Goal: Register for event/course

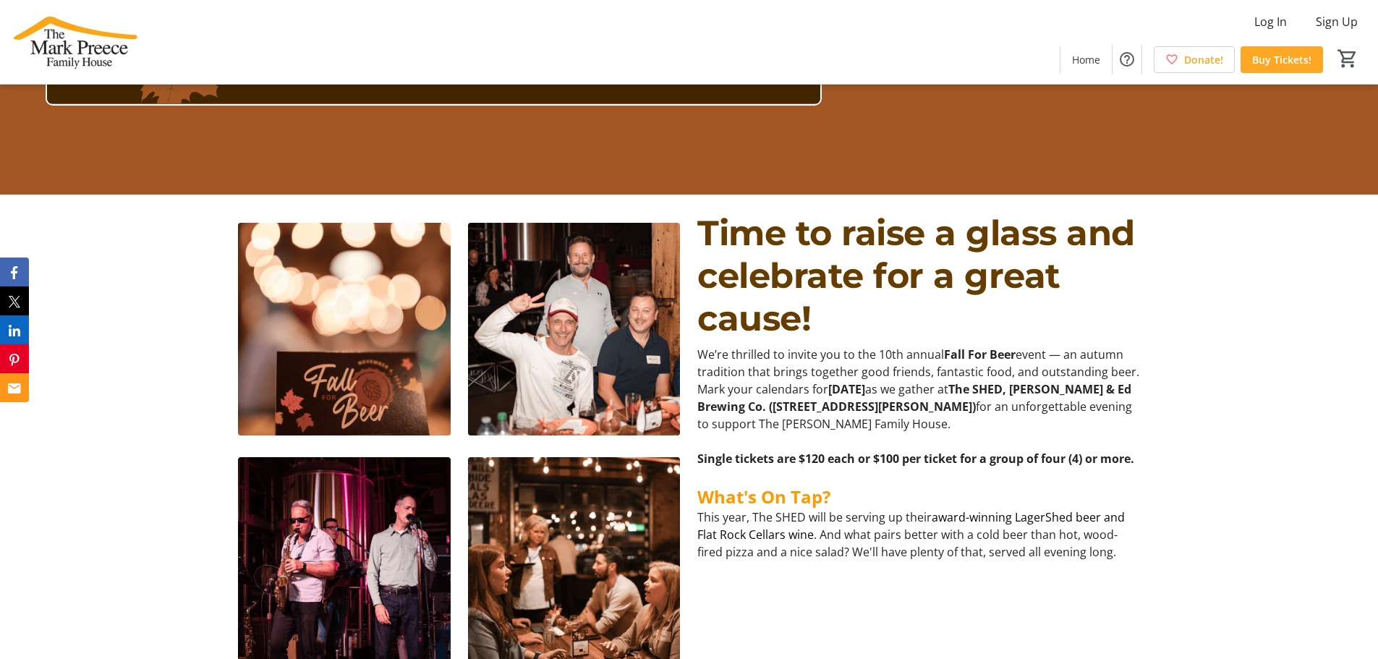
scroll to position [579, 0]
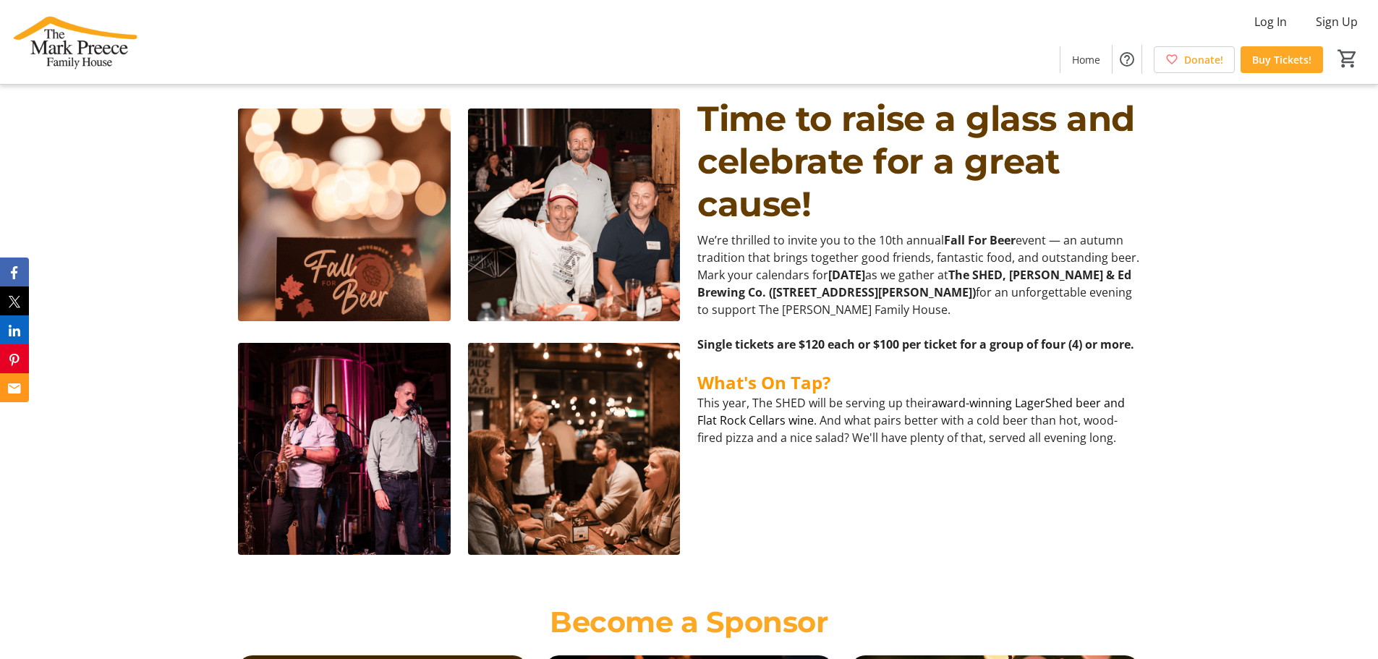
click at [525, 407] on img at bounding box center [574, 449] width 213 height 213
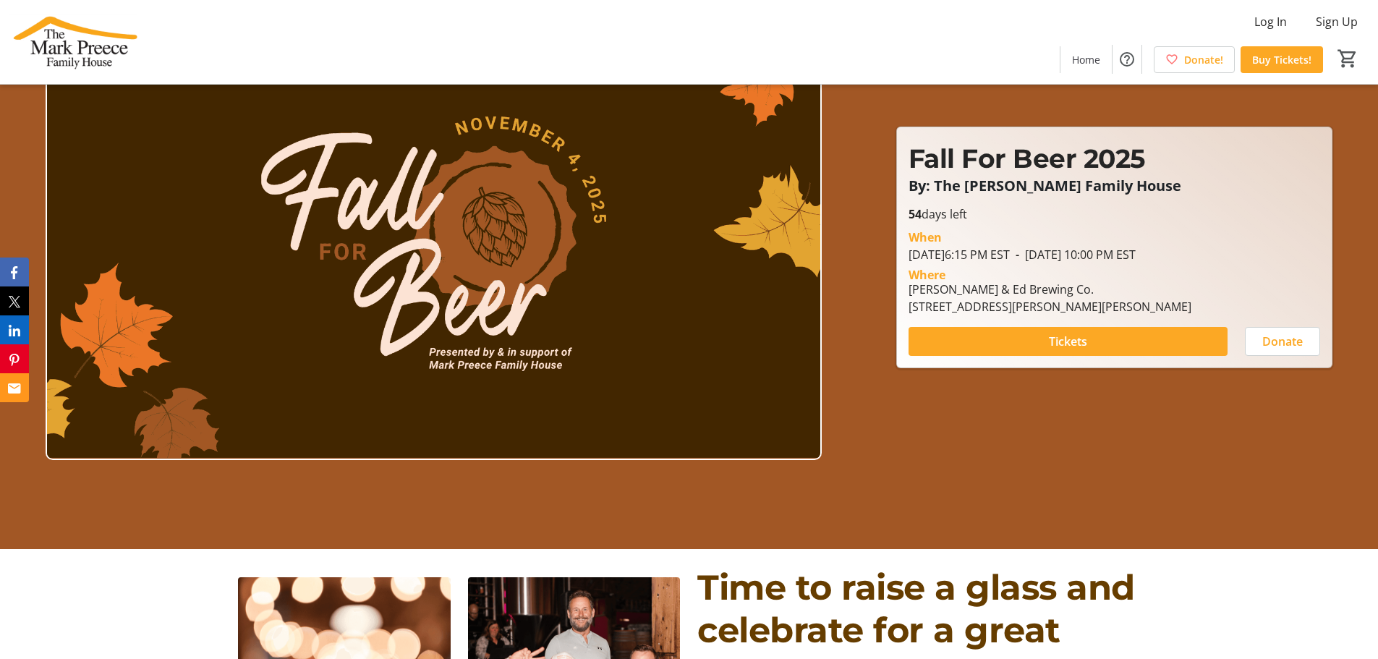
scroll to position [0, 0]
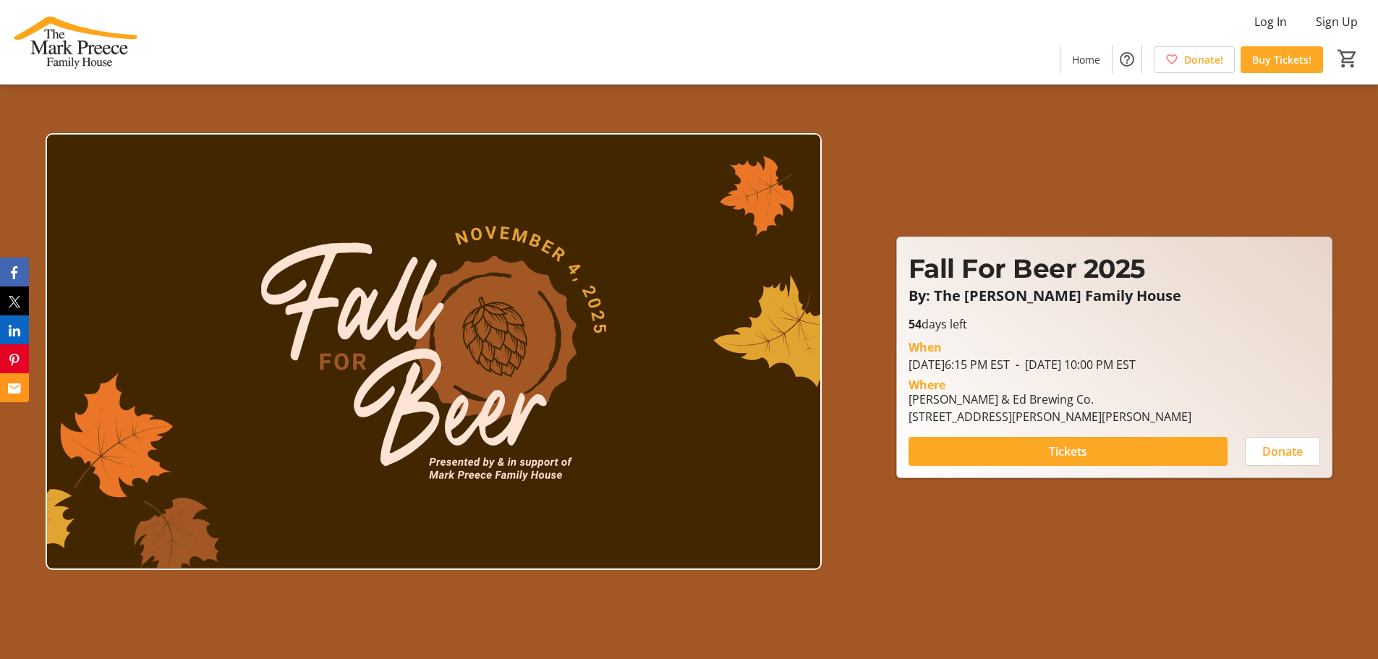
click at [67, 40] on img at bounding box center [73, 42] width 129 height 72
click at [35, 37] on img at bounding box center [73, 42] width 129 height 72
click at [1088, 56] on span "Home" at bounding box center [1086, 59] width 28 height 15
click at [1088, 46] on span at bounding box center [1085, 59] width 51 height 35
click at [1001, 446] on span at bounding box center [1067, 451] width 319 height 35
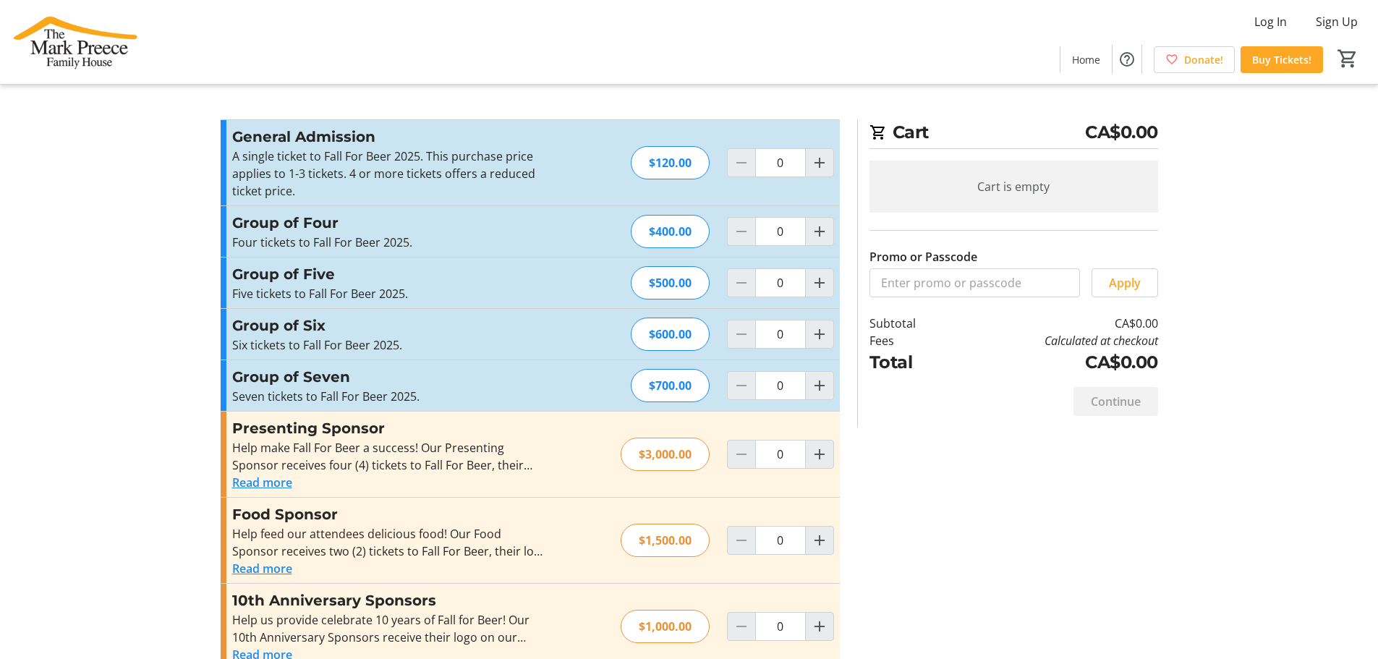
click at [85, 400] on tr-checkout-feature-upsell-ui "Cart CA$0.00 Cart is empty Promo or Passcode Apply Subtotal CA$0.00 Fees Calcul…" at bounding box center [689, 601] width 1378 height 1203
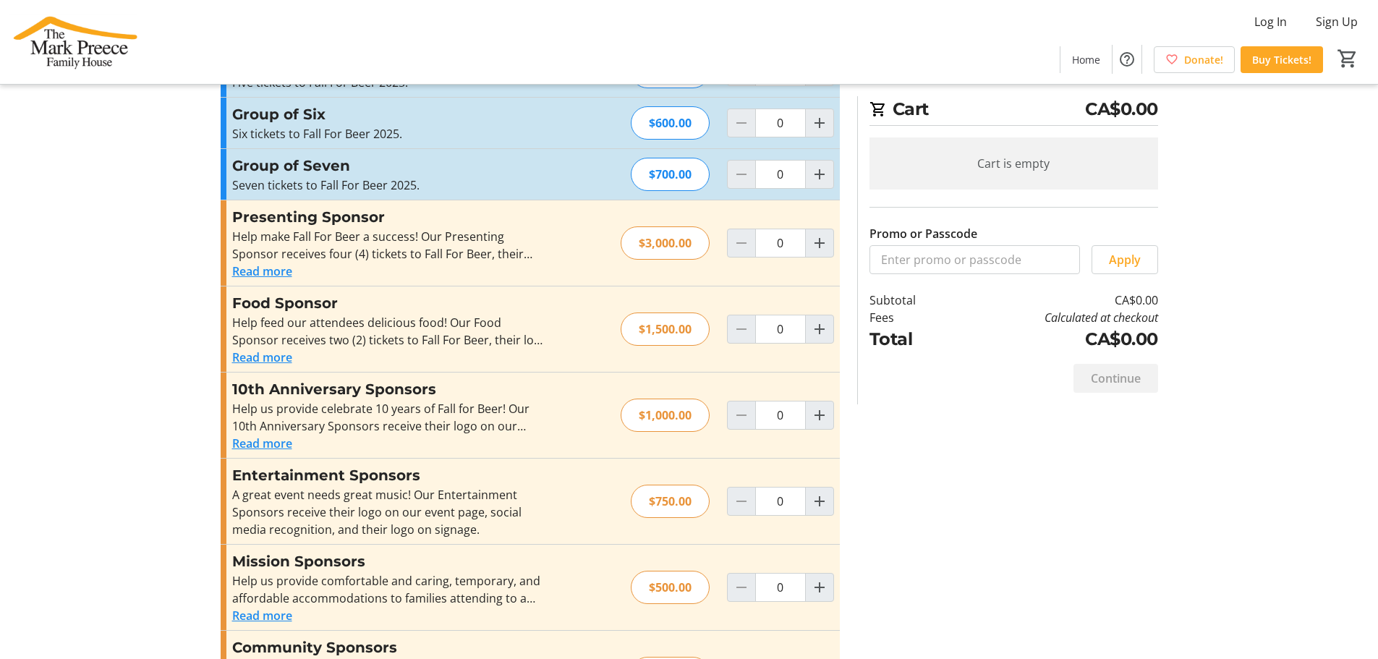
scroll to position [217, 0]
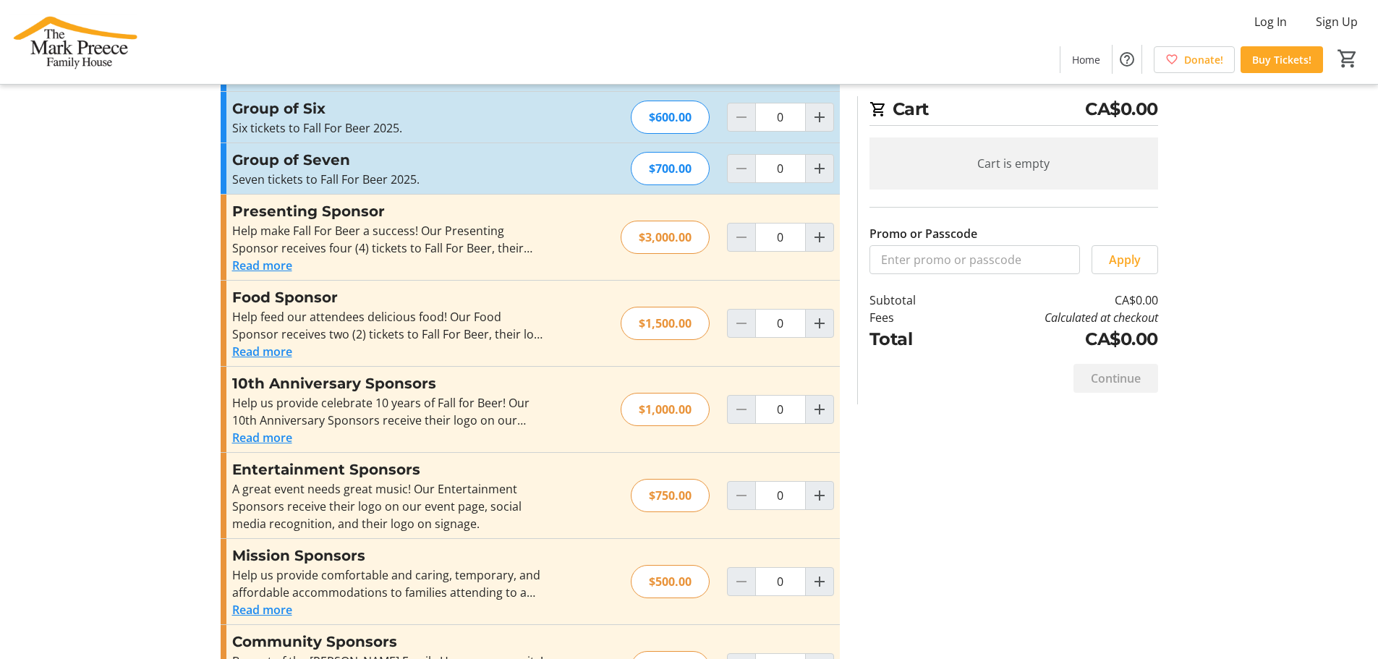
click at [268, 267] on button "Read more" at bounding box center [262, 265] width 60 height 17
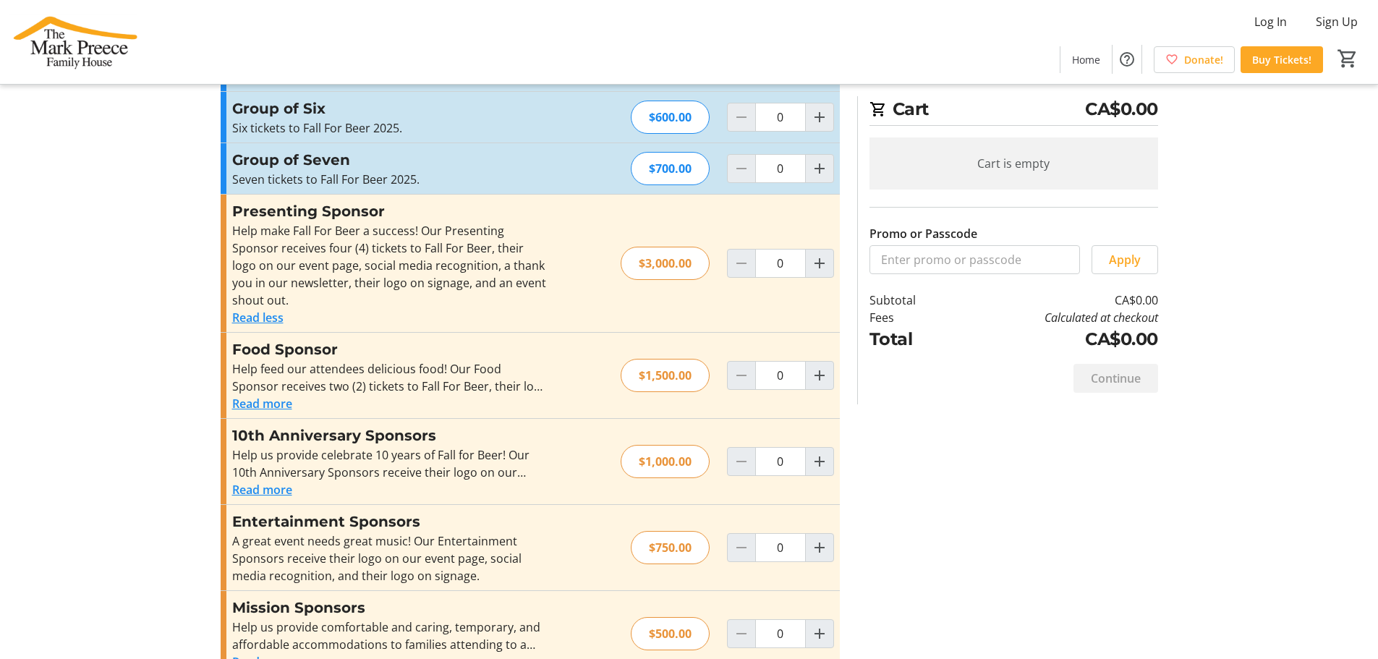
click at [121, 343] on tr-checkout-feature-upsell-ui "Cart CA$0.00 Cart is empty Promo or Passcode Apply Subtotal CA$0.00 Fees Calcul…" at bounding box center [689, 410] width 1378 height 1255
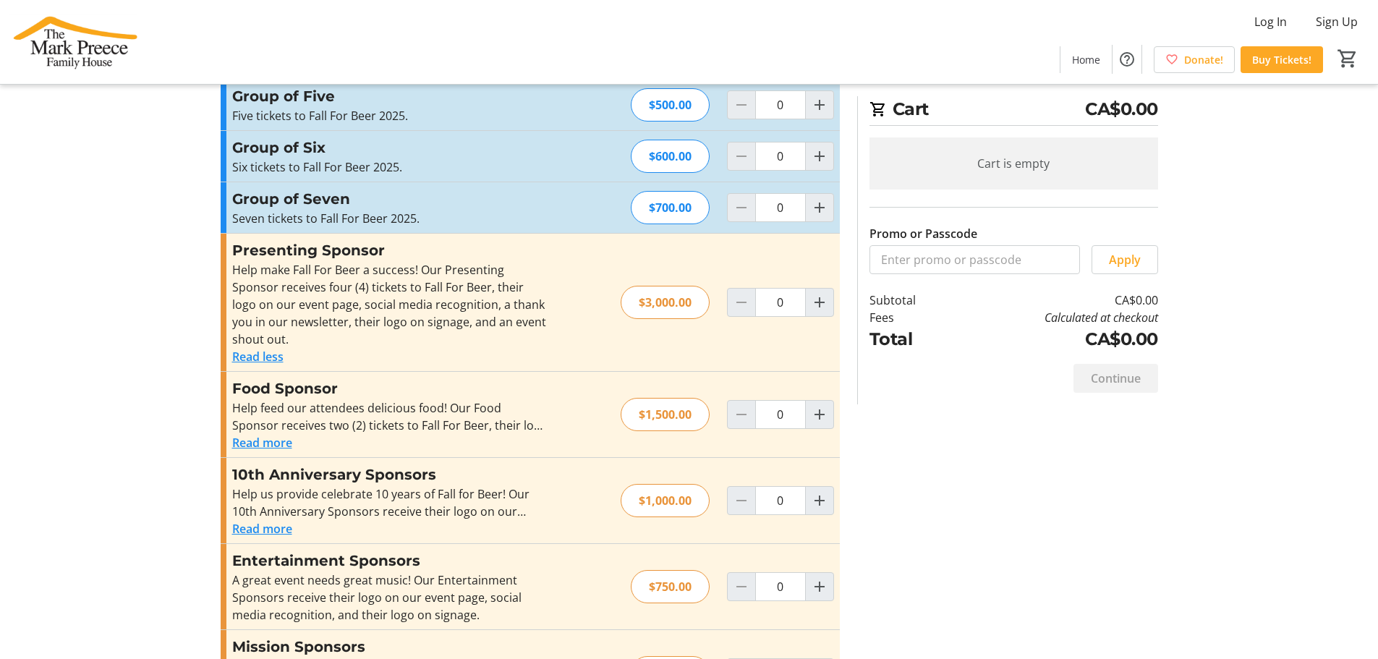
scroll to position [145, 0]
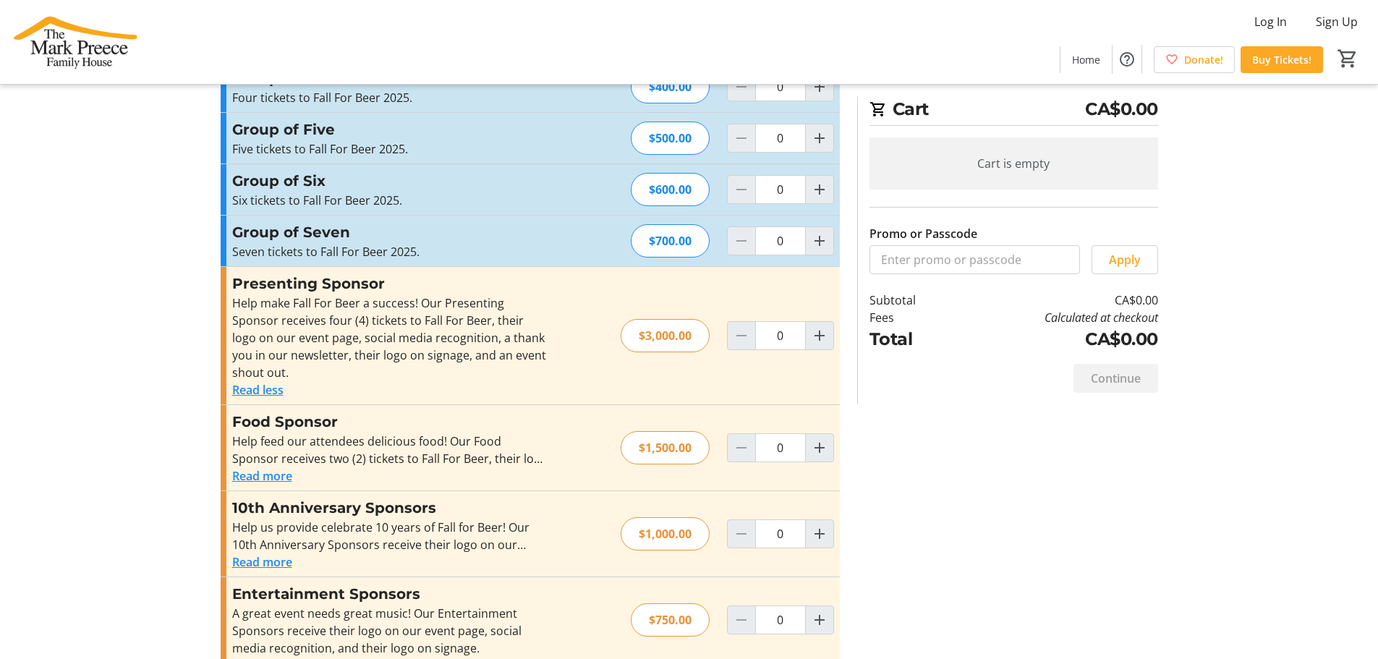
click at [159, 338] on tr-checkout-feature-upsell-ui "Cart CA$0.00 Cart is empty Promo or Passcode Apply Subtotal CA$0.00 Fees Calcul…" at bounding box center [689, 482] width 1378 height 1255
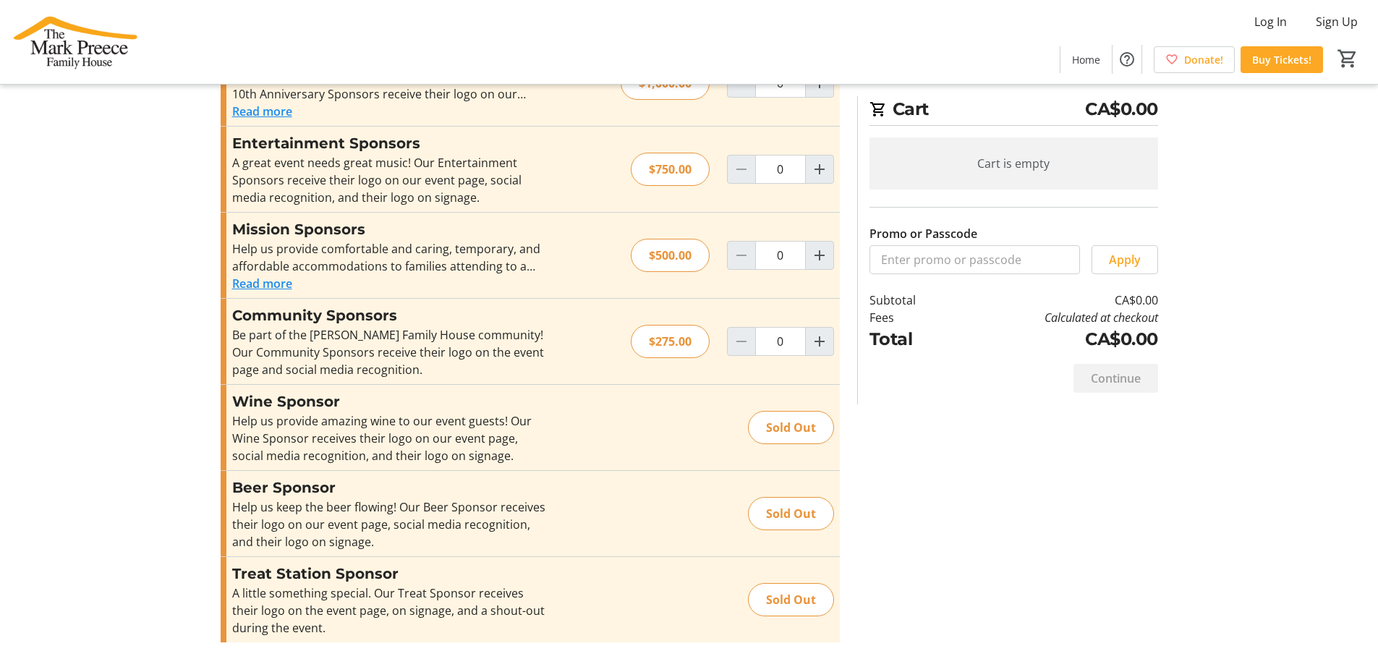
scroll to position [596, 0]
click at [145, 548] on tr-checkout-feature-upsell-ui "Cart CA$0.00 Cart is empty Promo or Passcode Apply Subtotal CA$0.00 Fees Calcul…" at bounding box center [689, 31] width 1378 height 1255
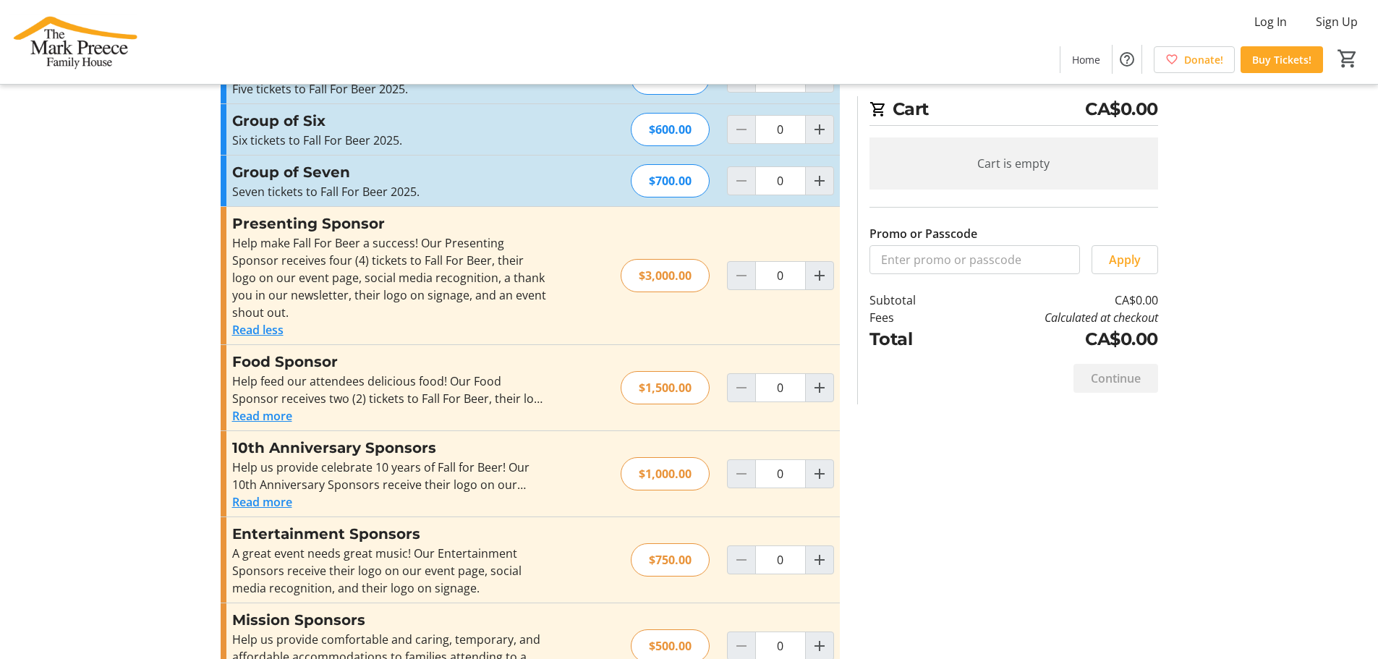
scroll to position [0, 0]
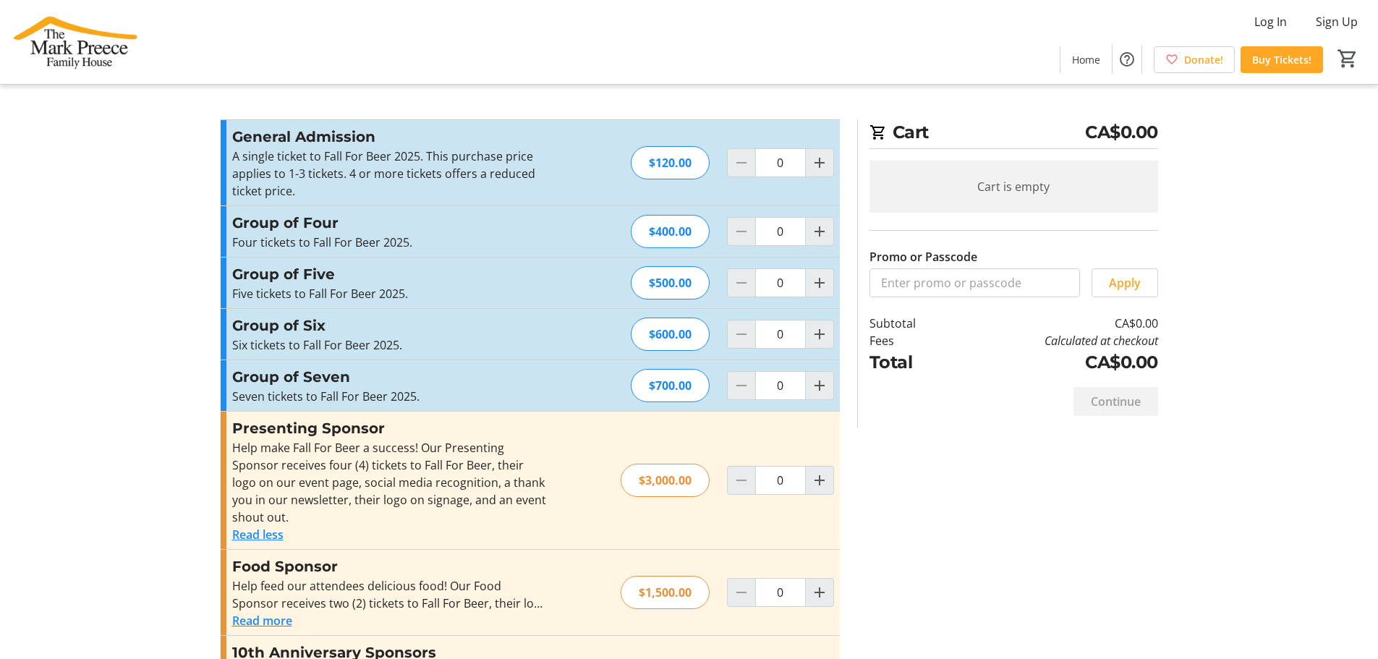
click at [77, 55] on img at bounding box center [73, 42] width 129 height 72
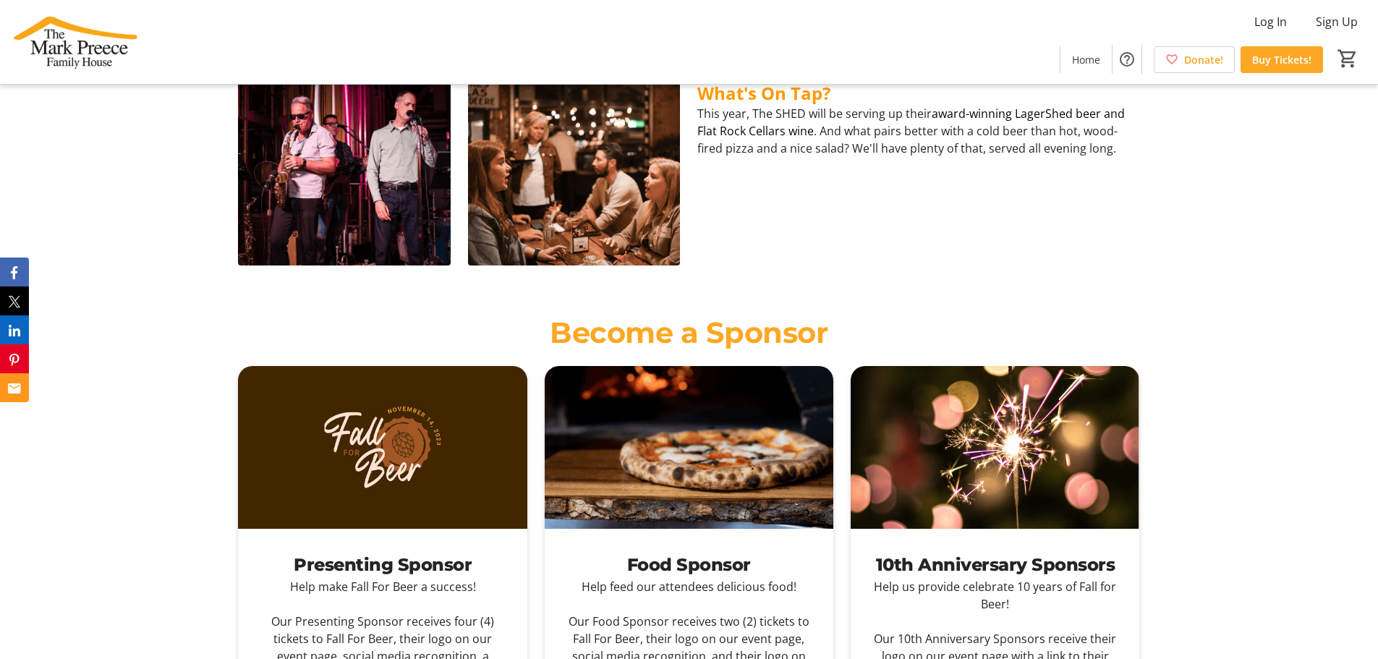
scroll to position [289, 0]
